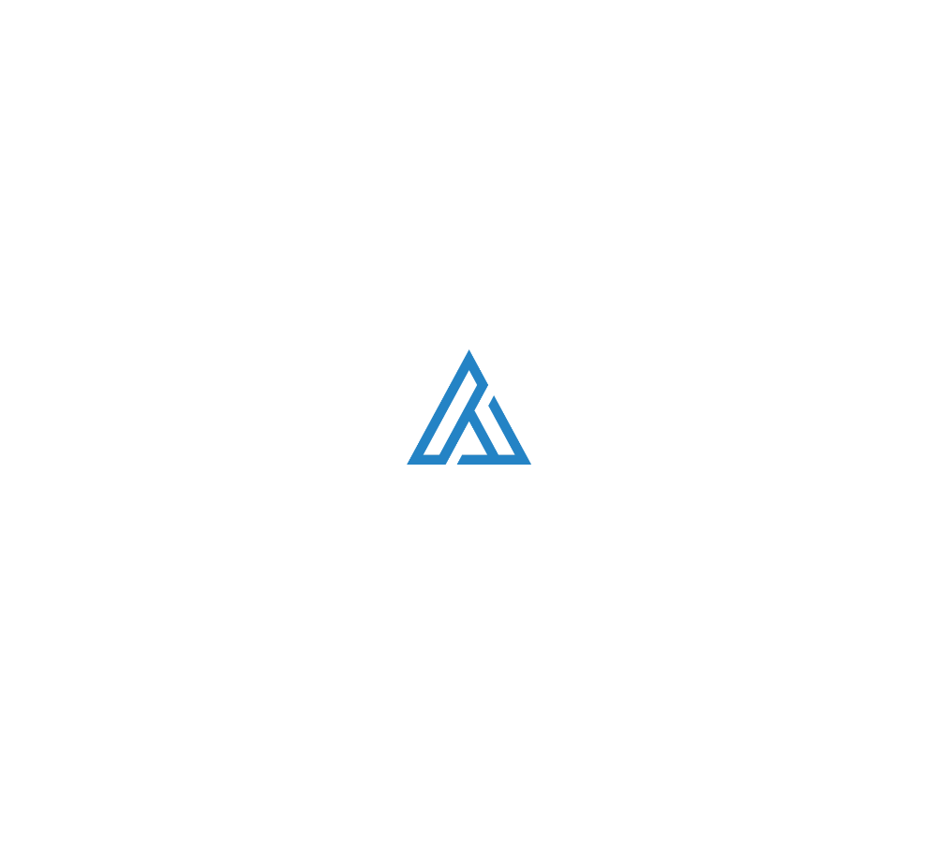
scroll to position [3849, 0]
